Goal: Task Accomplishment & Management: Manage account settings

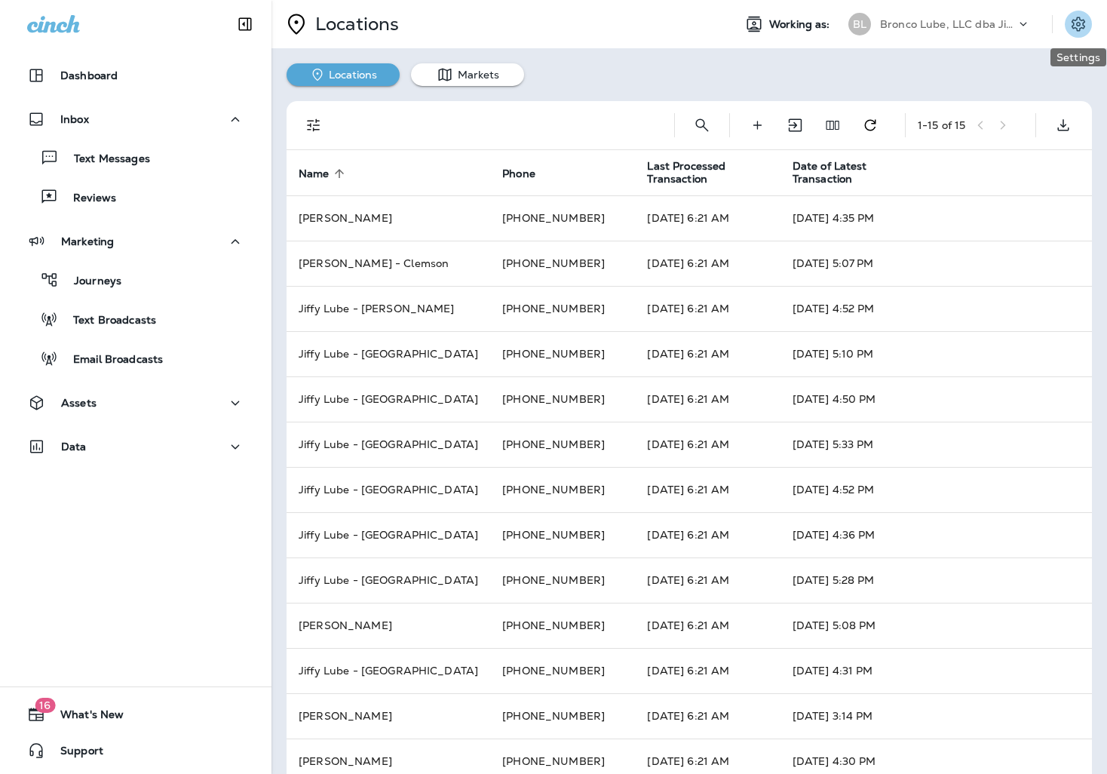
click at [1080, 26] on icon "Settings" at bounding box center [1078, 24] width 18 height 18
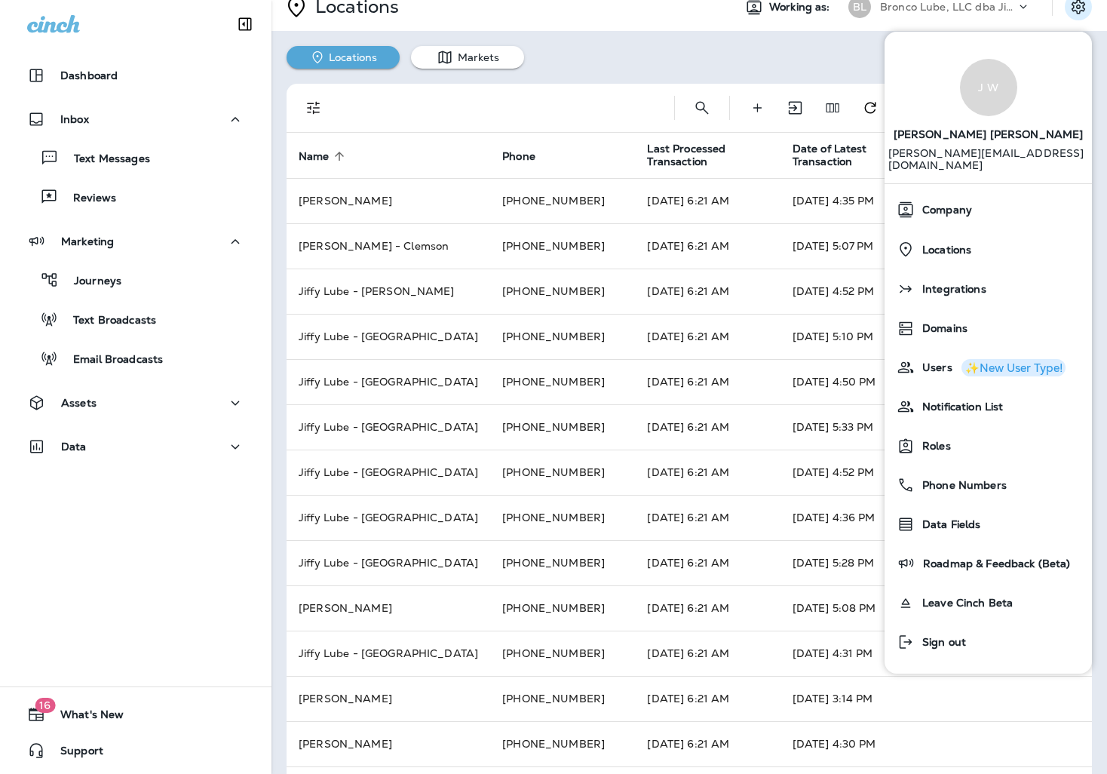
scroll to position [15, 0]
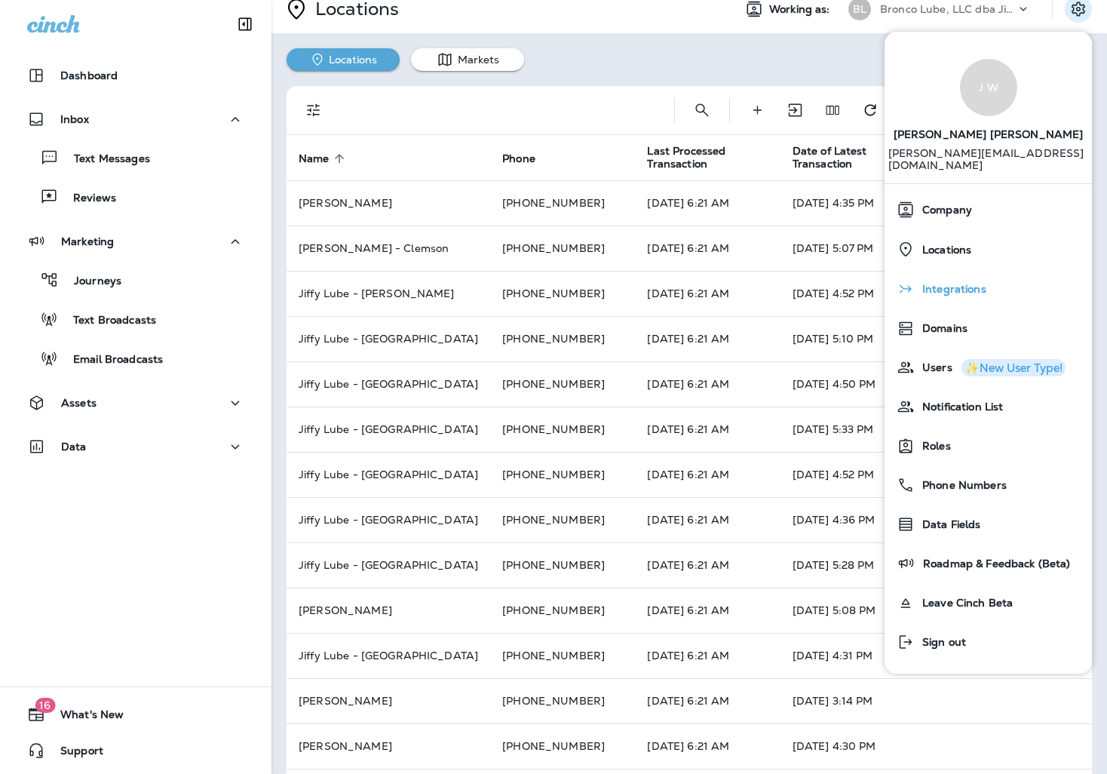
click at [961, 283] on span "Integrations" at bounding box center [951, 289] width 72 height 13
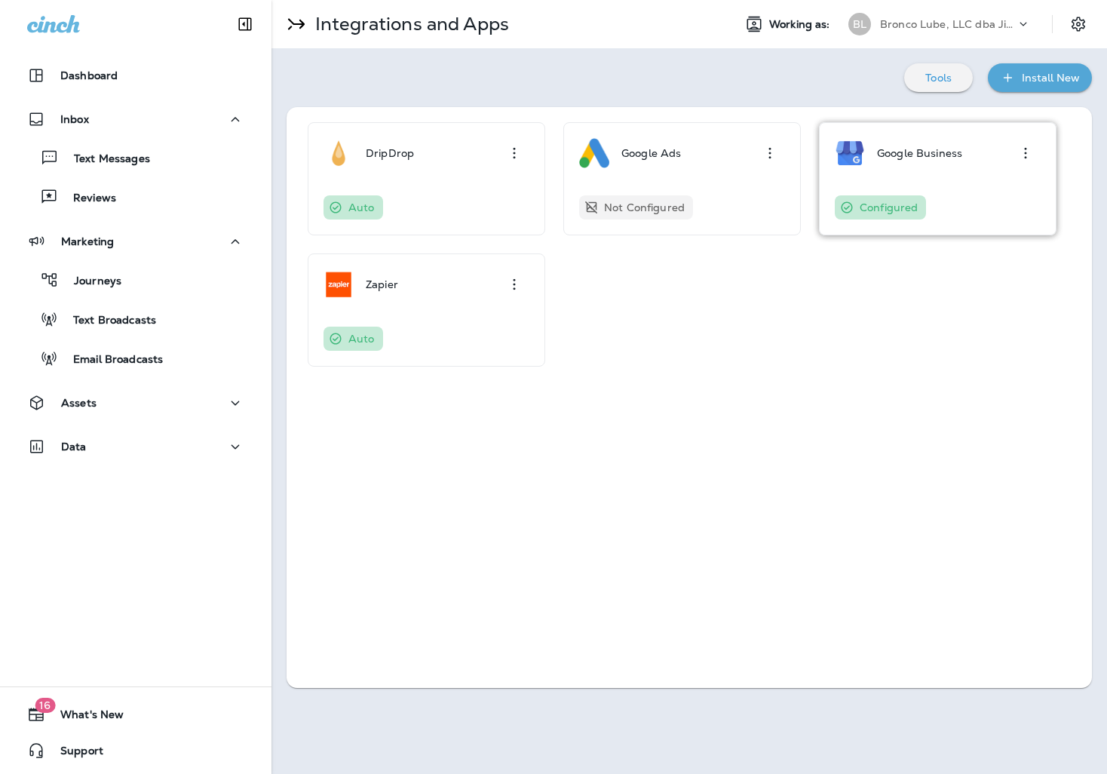
click at [964, 185] on div "Google Business Configured" at bounding box center [938, 178] width 206 height 81
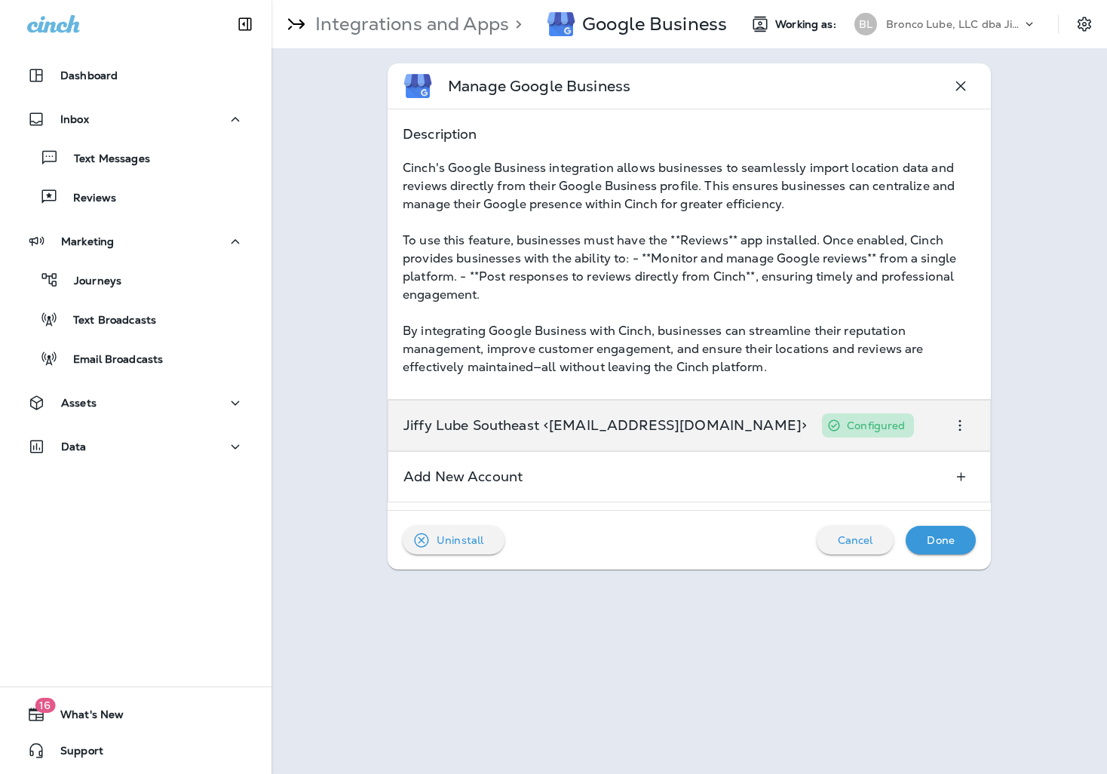
click at [635, 435] on div "Jiffy Lube Southeast <[EMAIL_ADDRESS][DOMAIN_NAME]>" at bounding box center [604, 425] width 403 height 24
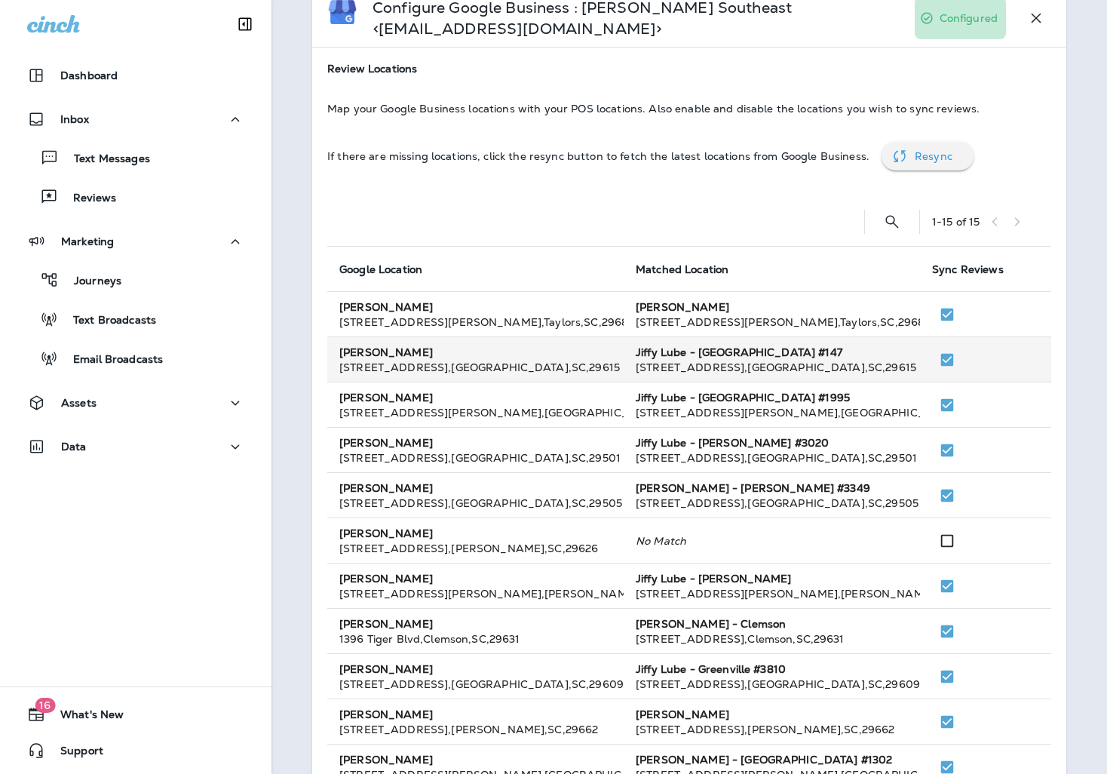
scroll to position [97, 0]
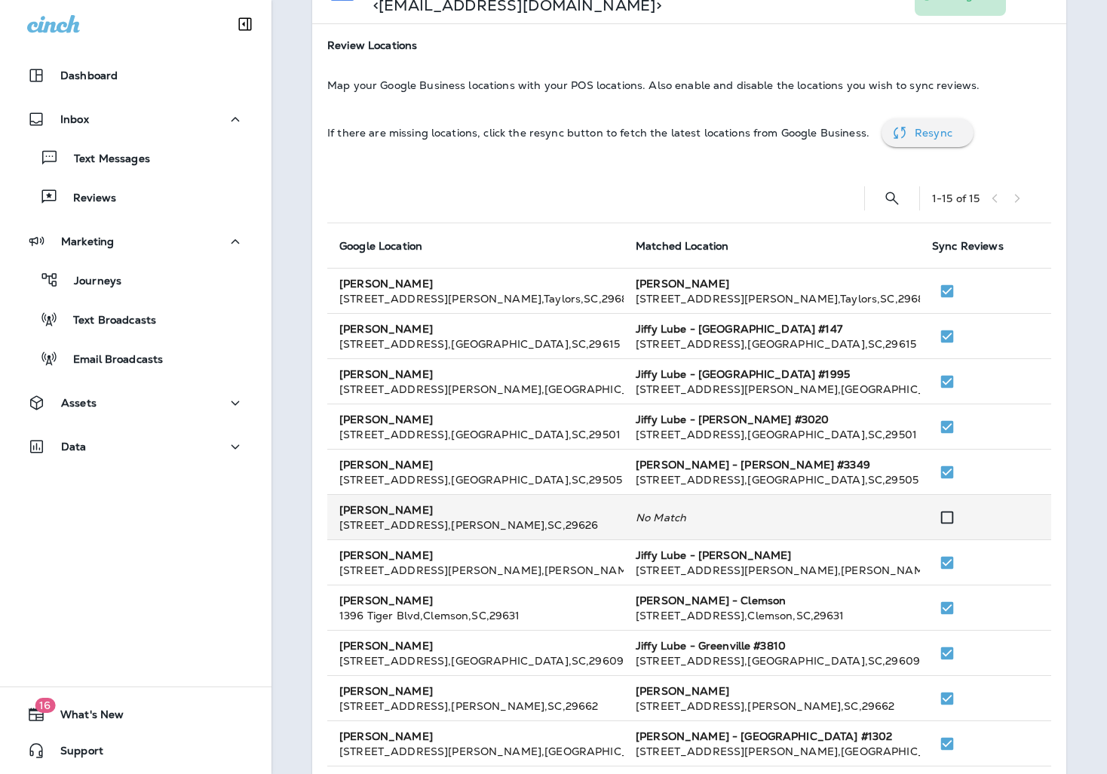
click at [768, 518] on td "No Match" at bounding box center [772, 517] width 296 height 45
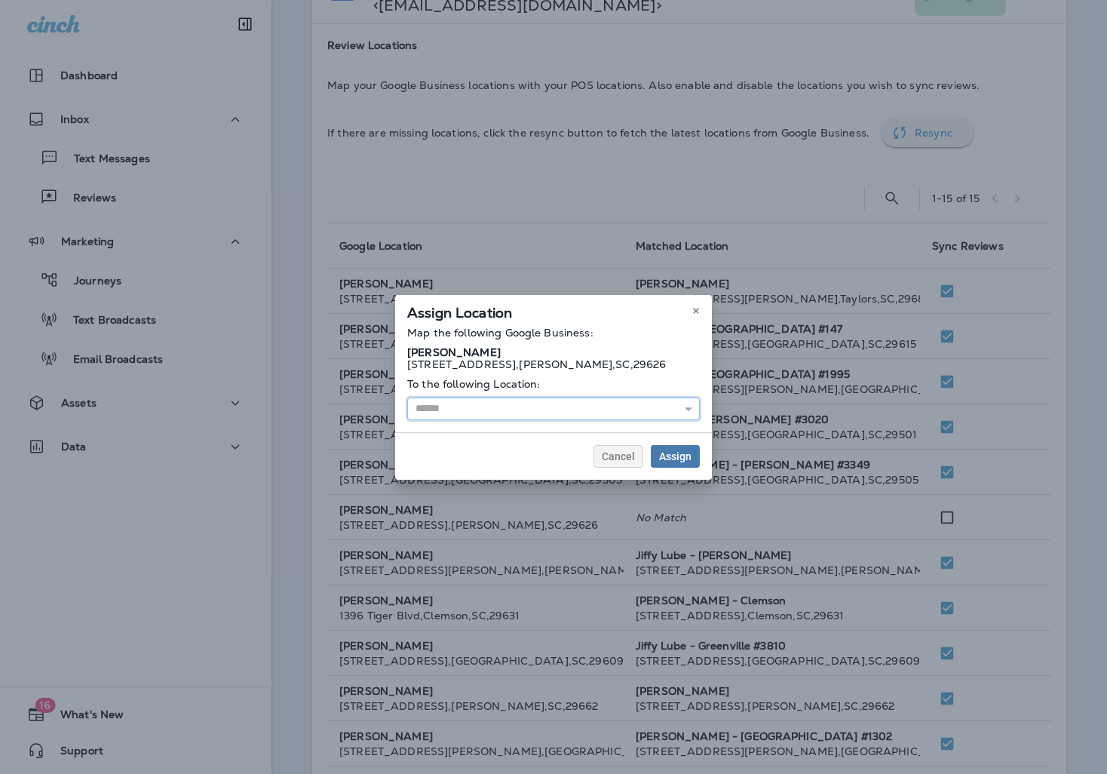
click at [510, 410] on input "text" at bounding box center [553, 408] width 293 height 23
type input "**********"
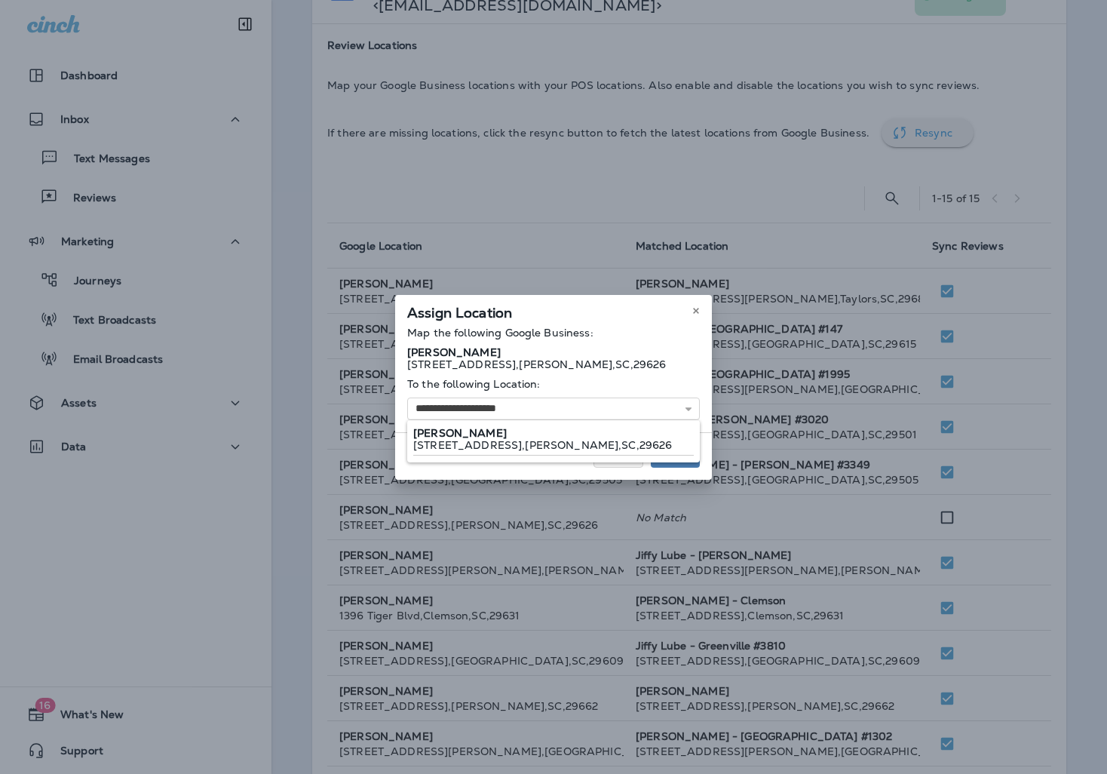
click at [506, 441] on div "**********" at bounding box center [553, 387] width 317 height 185
click at [670, 453] on span "Assign" at bounding box center [675, 456] width 32 height 11
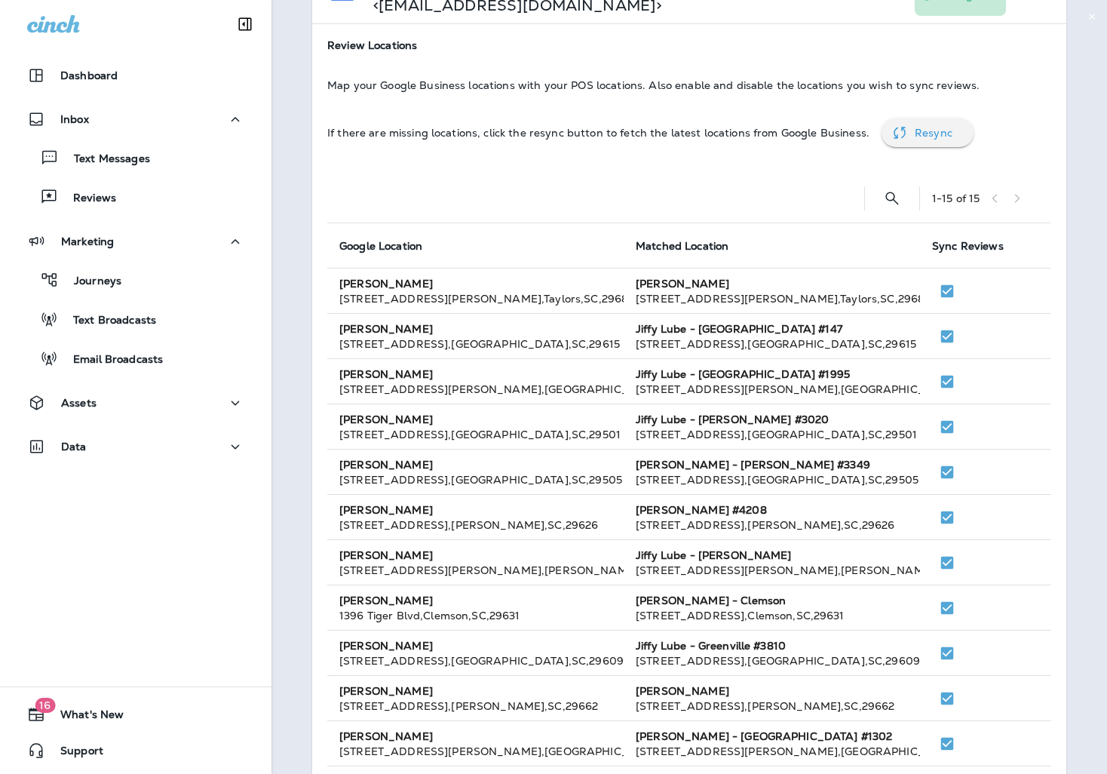
click at [921, 133] on p "Resync" at bounding box center [934, 133] width 38 height 12
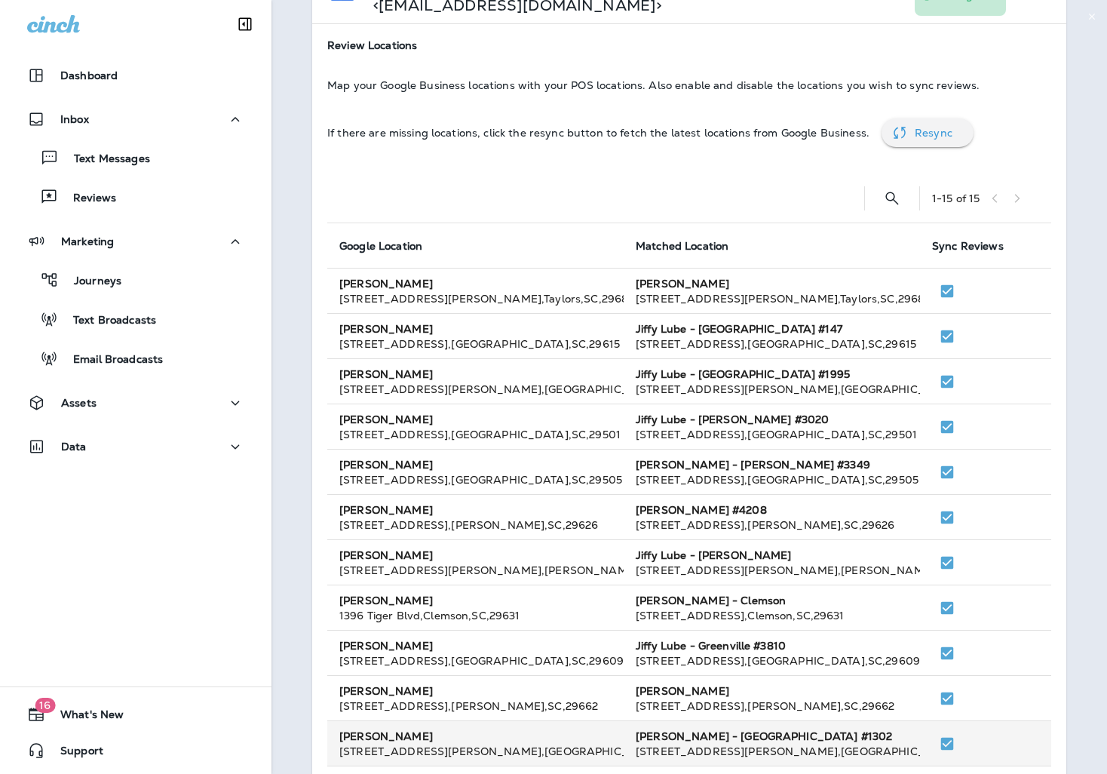
scroll to position [101, 0]
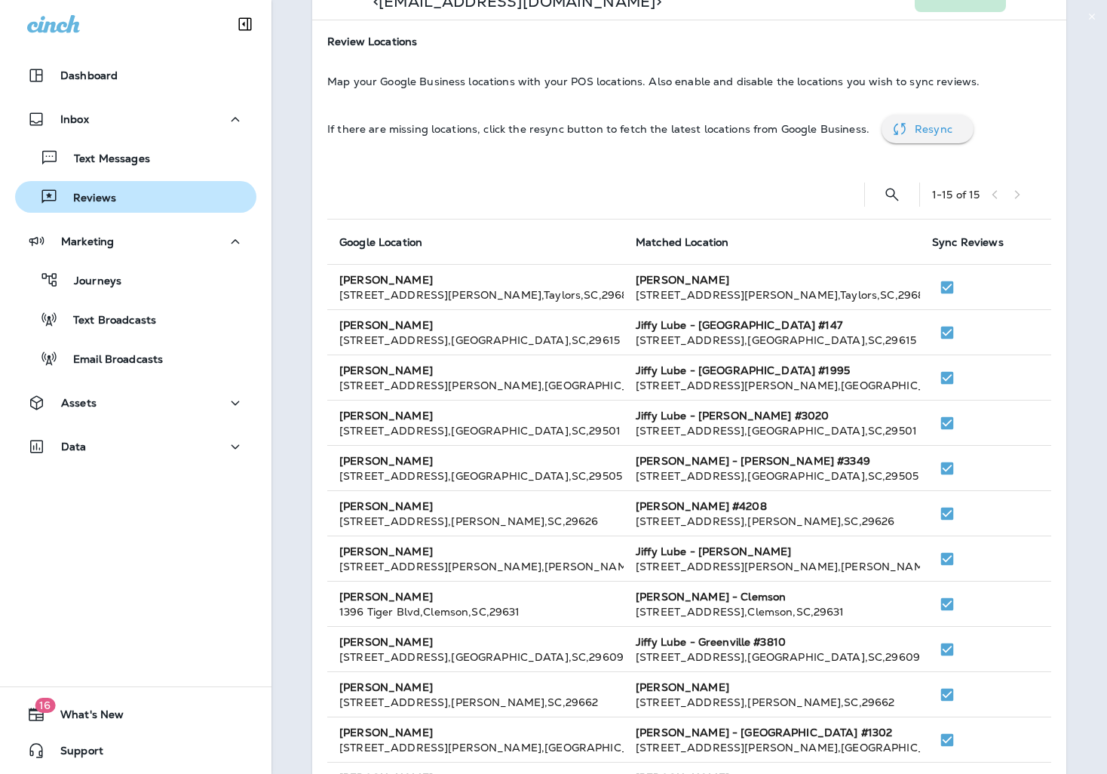
click at [102, 192] on p "Reviews" at bounding box center [87, 199] width 58 height 14
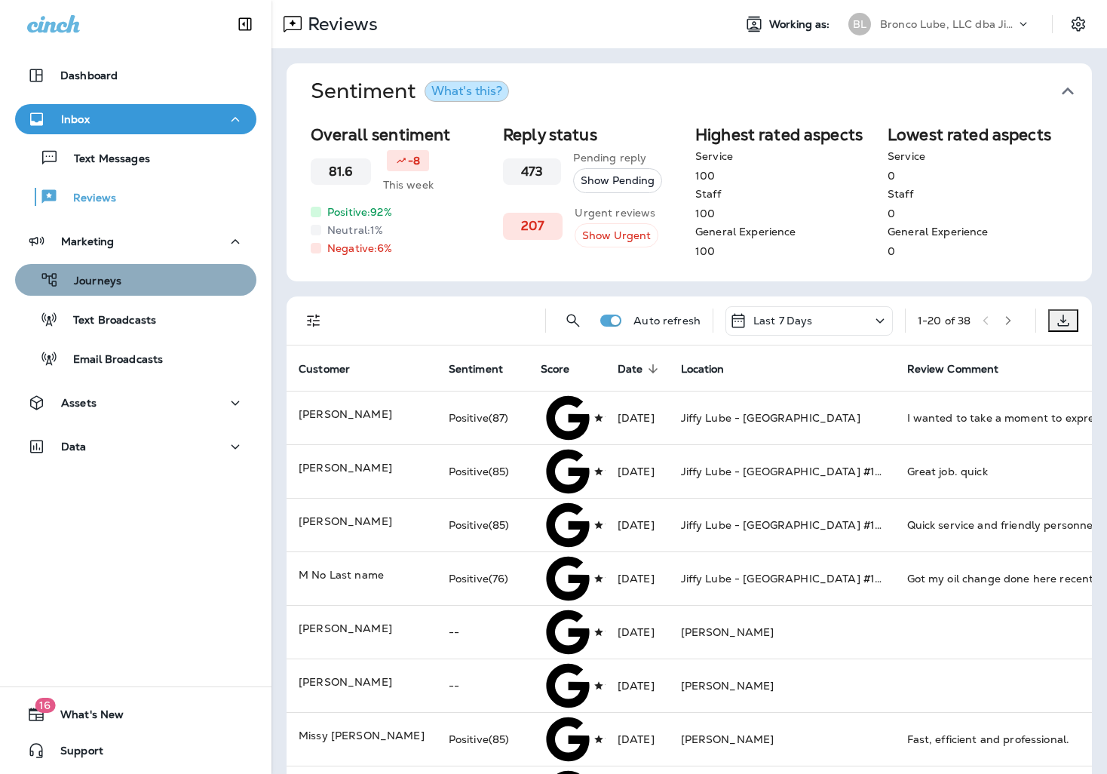
drag, startPoint x: 50, startPoint y: 267, endPoint x: 84, endPoint y: 276, distance: 35.8
click at [50, 267] on button "Journeys" at bounding box center [135, 280] width 241 height 32
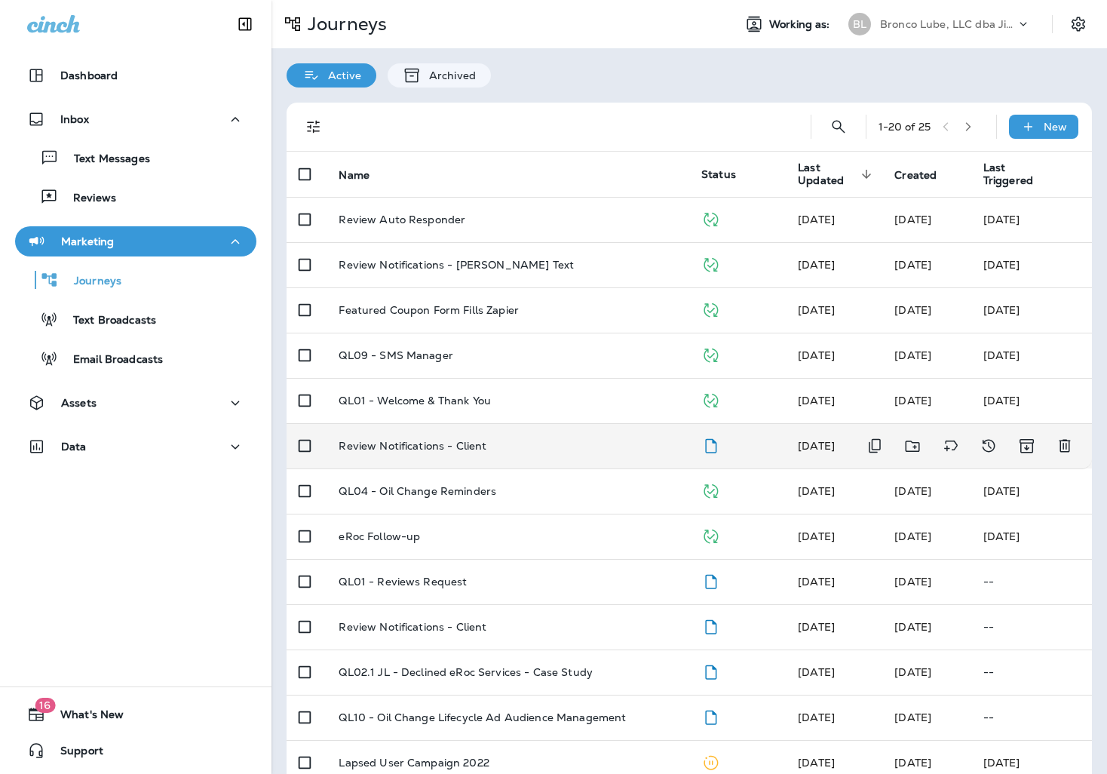
click at [519, 452] on td "Review Notifications - Client" at bounding box center [507, 445] width 363 height 45
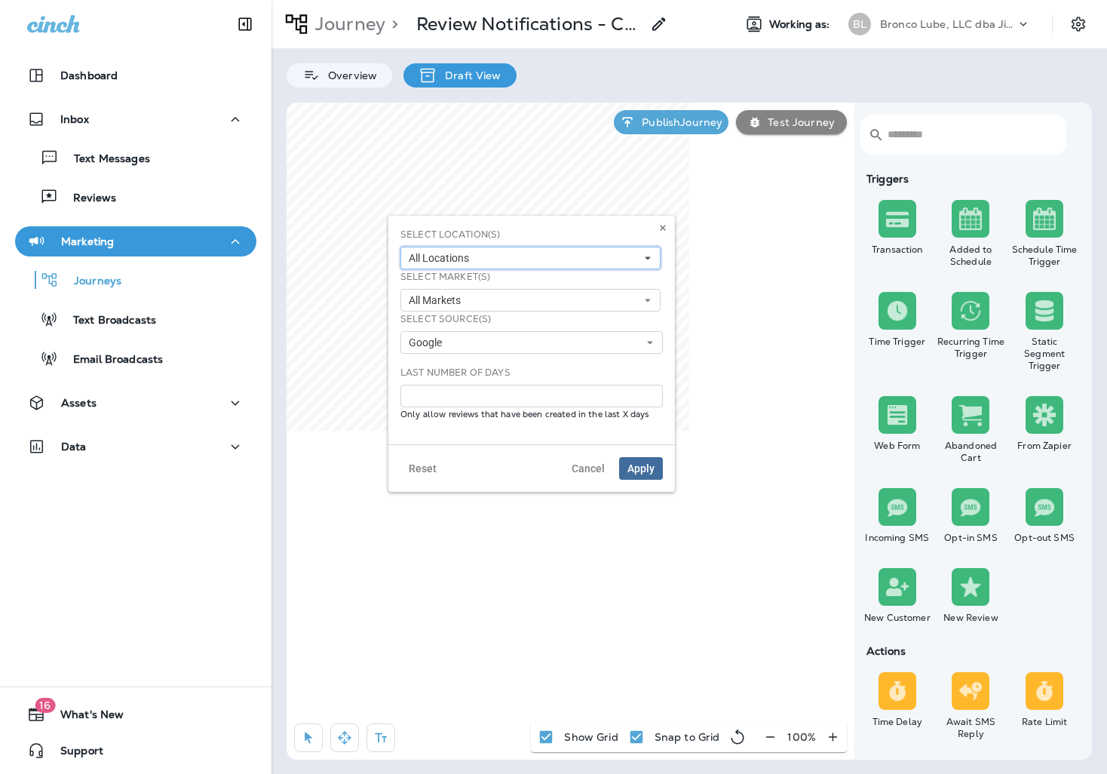
click at [651, 262] on icon at bounding box center [647, 257] width 9 height 9
